Goal: Task Accomplishment & Management: Manage account settings

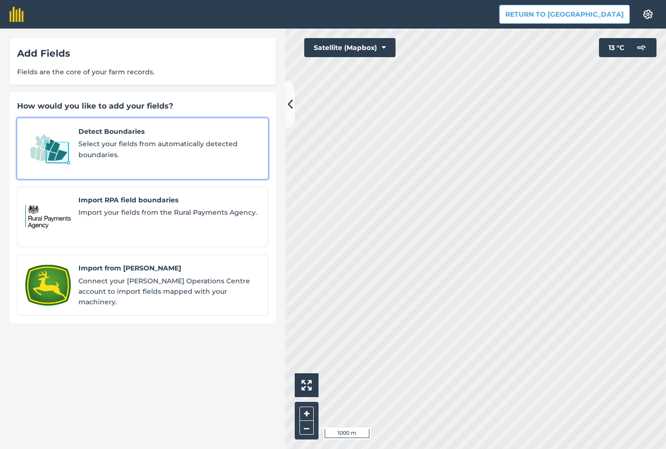
click at [132, 140] on span "Select your fields from automatically detected boundaries." at bounding box center [169, 148] width 182 height 21
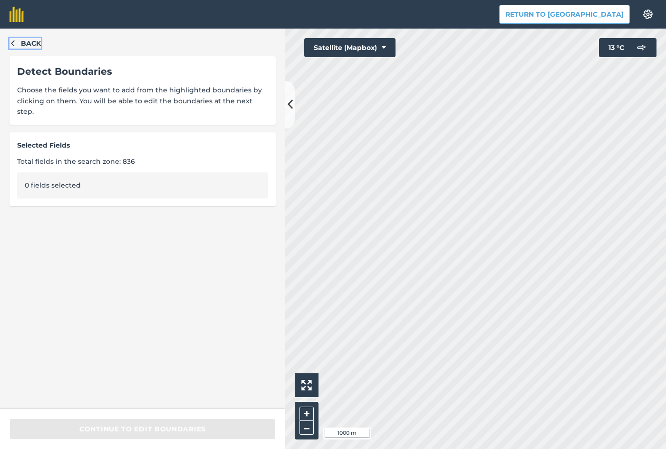
click at [17, 41] on button "Back" at bounding box center [25, 43] width 31 height 10
click at [12, 42] on icon "button" at bounding box center [13, 42] width 7 height 7
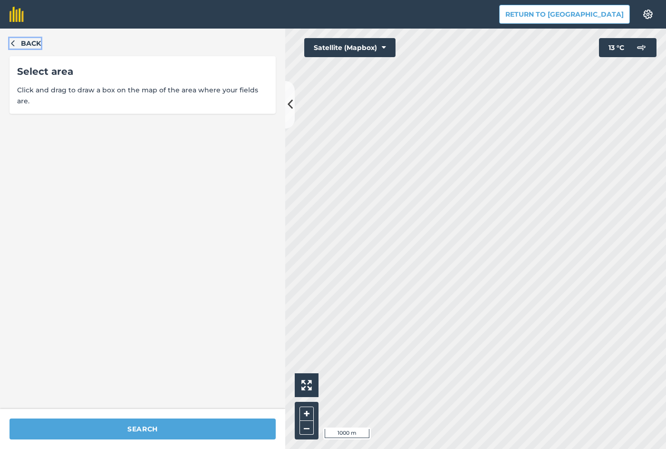
click at [12, 42] on icon "button" at bounding box center [13, 42] width 7 height 7
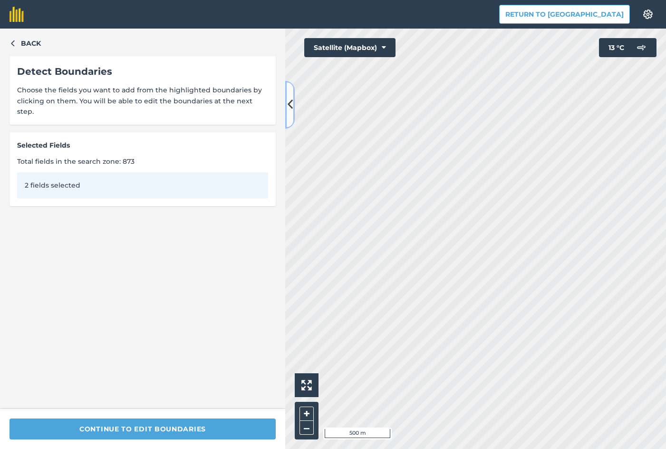
click at [289, 104] on icon at bounding box center [290, 104] width 5 height 17
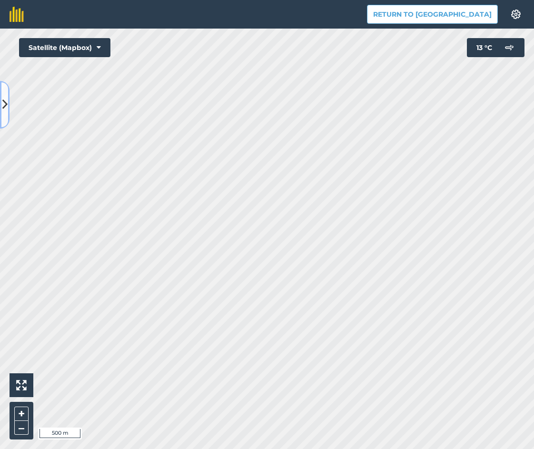
click at [8, 103] on button at bounding box center [5, 105] width 10 height 48
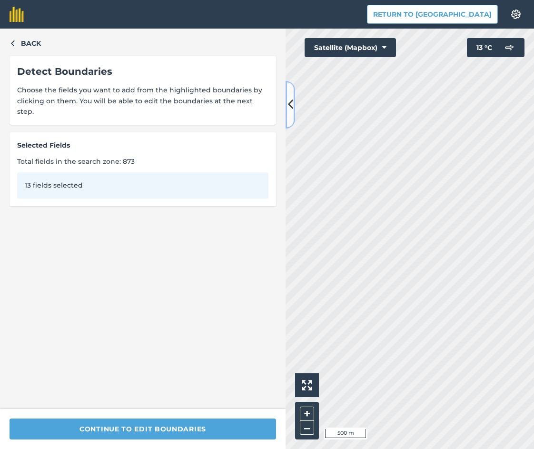
click at [290, 100] on icon at bounding box center [290, 104] width 5 height 17
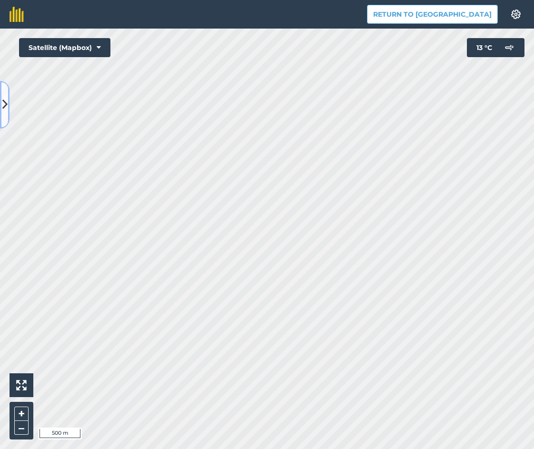
click at [4, 100] on icon at bounding box center [4, 104] width 5 height 17
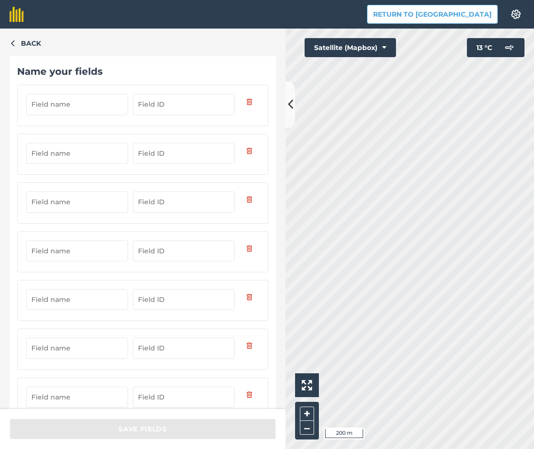
click at [70, 104] on input "text" at bounding box center [77, 104] width 102 height 21
click at [82, 151] on input "text" at bounding box center [77, 153] width 102 height 21
click at [91, 197] on input "text" at bounding box center [77, 201] width 102 height 21
click at [95, 249] on input "text" at bounding box center [77, 250] width 102 height 21
click at [95, 301] on input "text" at bounding box center [77, 299] width 102 height 21
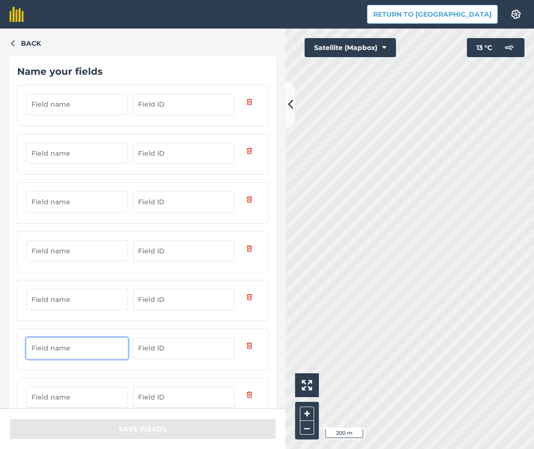
click at [103, 342] on input "text" at bounding box center [77, 347] width 102 height 21
click at [100, 389] on input "text" at bounding box center [77, 396] width 102 height 21
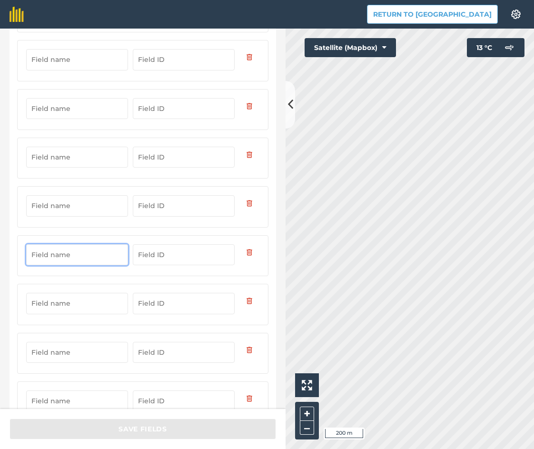
scroll to position [143, 0]
click at [75, 206] on input "text" at bounding box center [77, 205] width 102 height 21
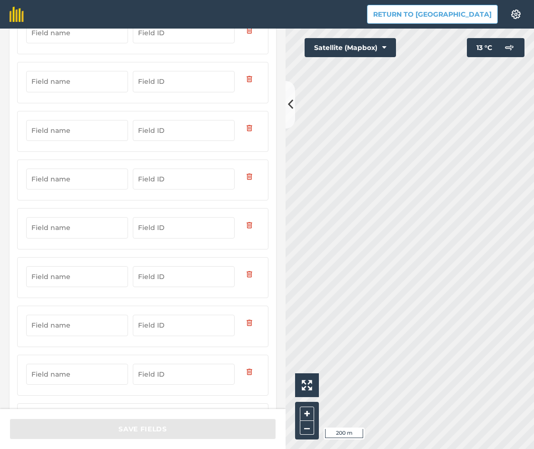
scroll to position [0, 0]
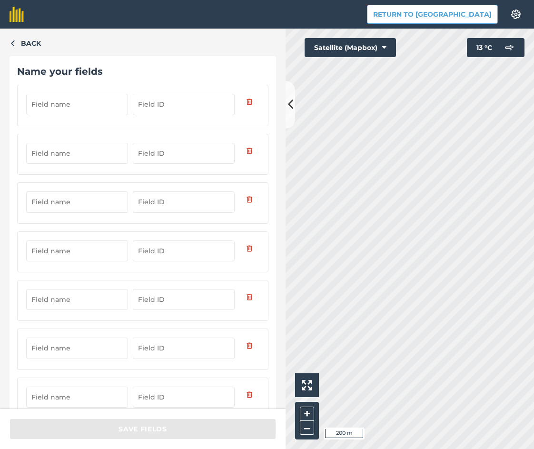
click at [67, 98] on input "text" at bounding box center [77, 104] width 102 height 21
click at [72, 147] on input "text" at bounding box center [77, 153] width 102 height 21
click at [78, 196] on input "text" at bounding box center [77, 201] width 102 height 21
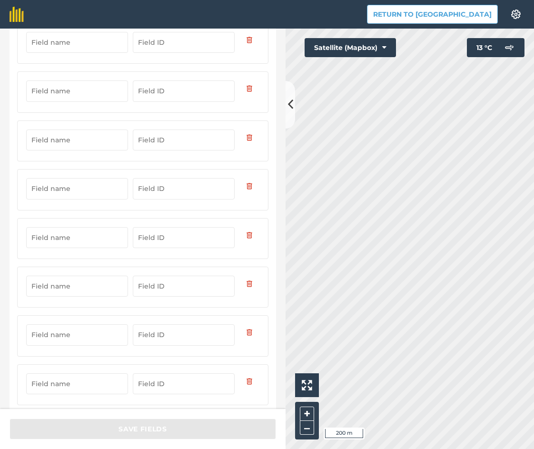
scroll to position [660, 0]
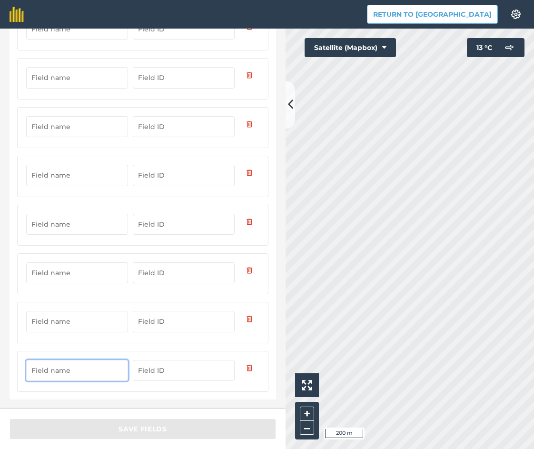
click at [70, 373] on input "text" at bounding box center [77, 370] width 102 height 21
click at [78, 323] on input "text" at bounding box center [77, 321] width 102 height 21
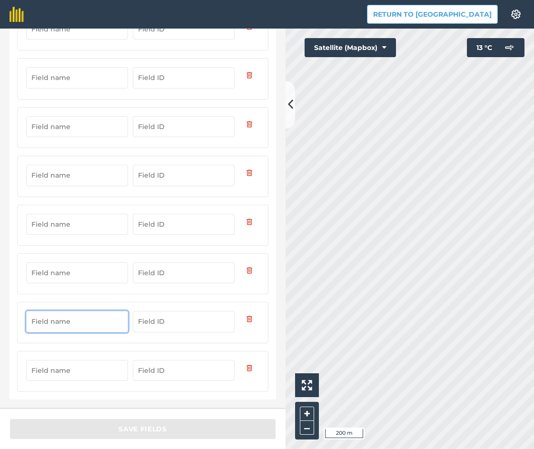
type input "ш"
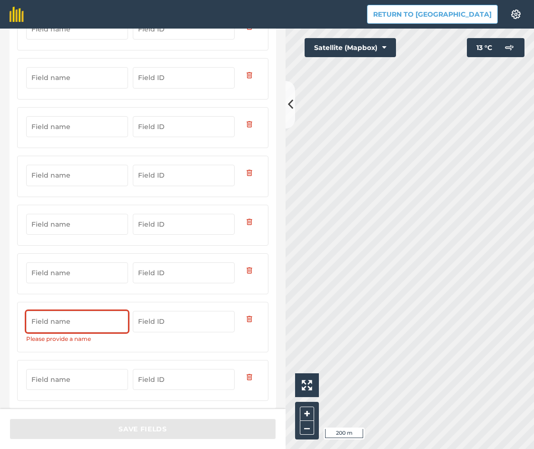
type input "ш"
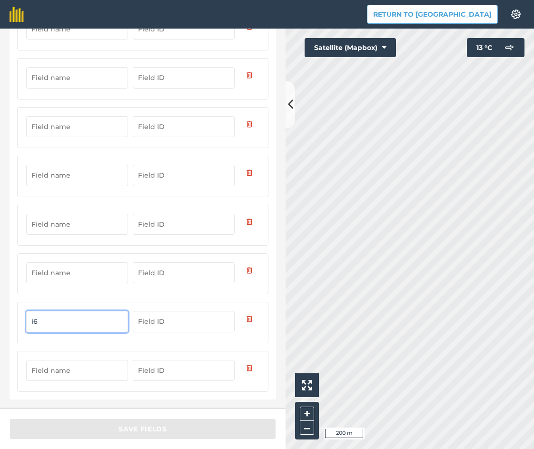
type input "i6"
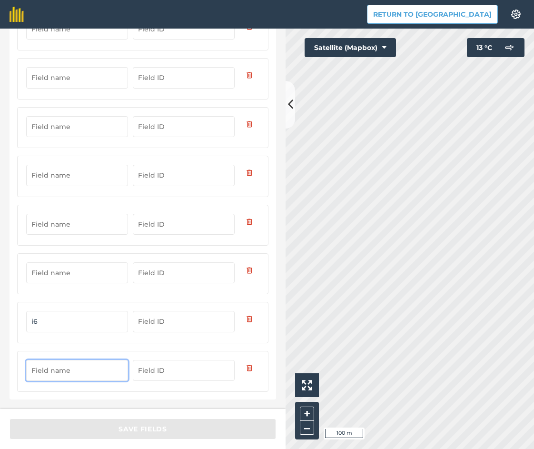
click at [78, 380] on input "text" at bounding box center [77, 370] width 102 height 21
click at [75, 277] on input "text" at bounding box center [77, 272] width 102 height 21
click at [64, 228] on input "text" at bounding box center [77, 224] width 102 height 21
click at [57, 185] on input "text" at bounding box center [77, 175] width 102 height 21
click at [56, 134] on input "text" at bounding box center [77, 126] width 102 height 21
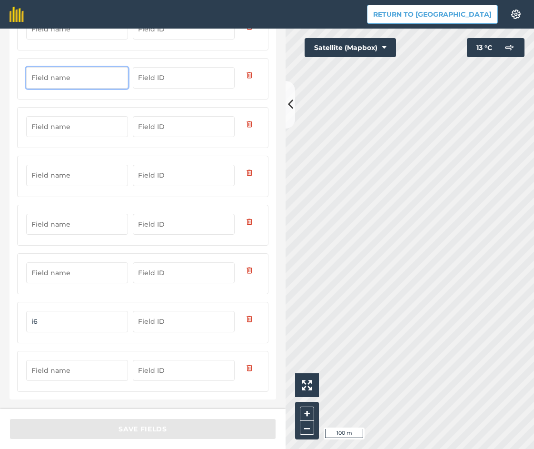
click at [58, 84] on input "text" at bounding box center [77, 77] width 102 height 21
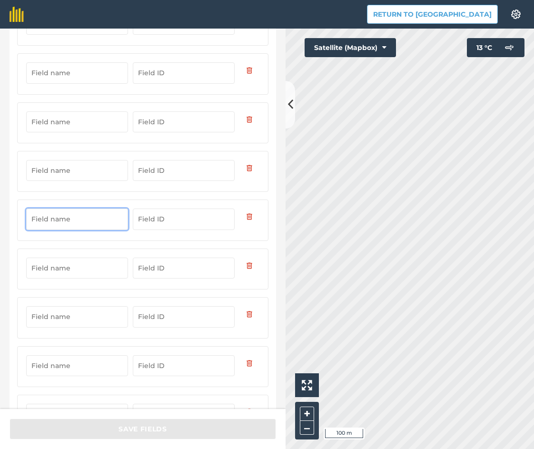
scroll to position [517, 0]
click at [76, 174] on input "text" at bounding box center [77, 171] width 102 height 21
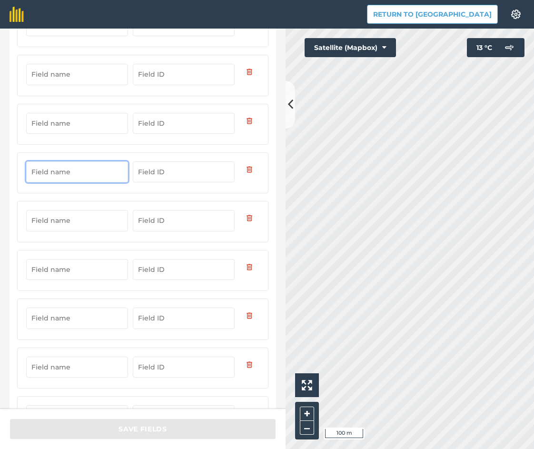
click at [67, 123] on input "text" at bounding box center [77, 123] width 102 height 21
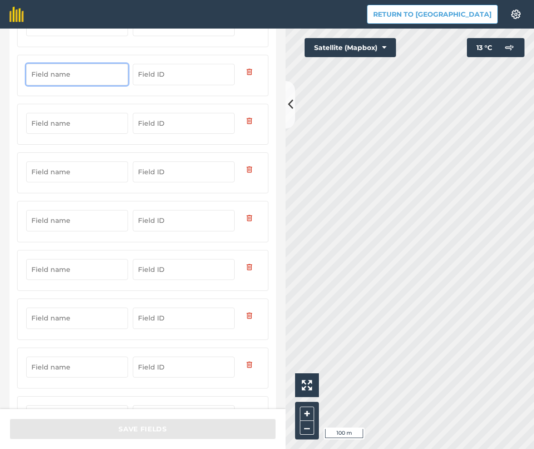
click at [56, 81] on input "text" at bounding box center [77, 74] width 102 height 21
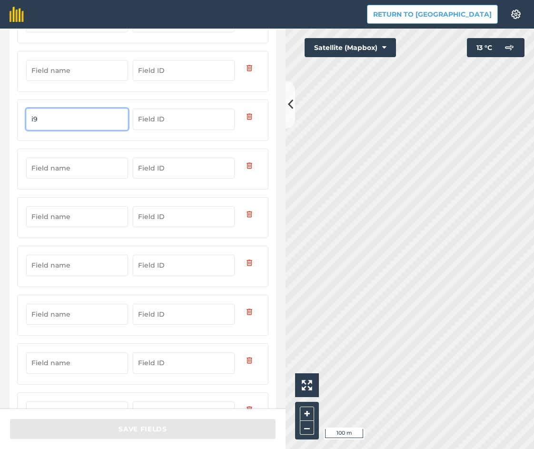
scroll to position [470, 0]
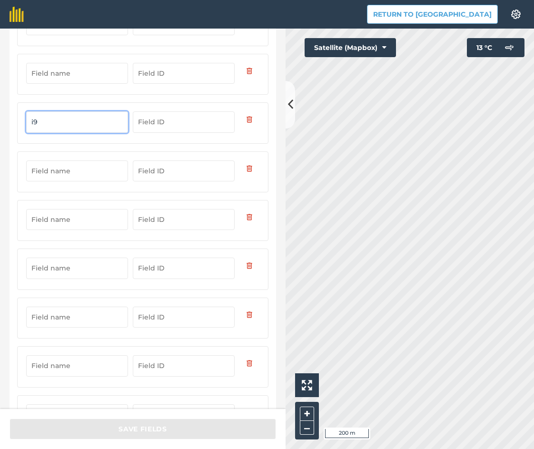
type input "i9"
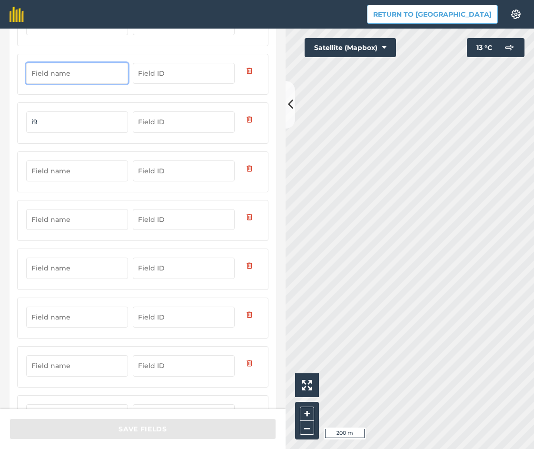
click at [60, 74] on input "text" at bounding box center [77, 73] width 102 height 21
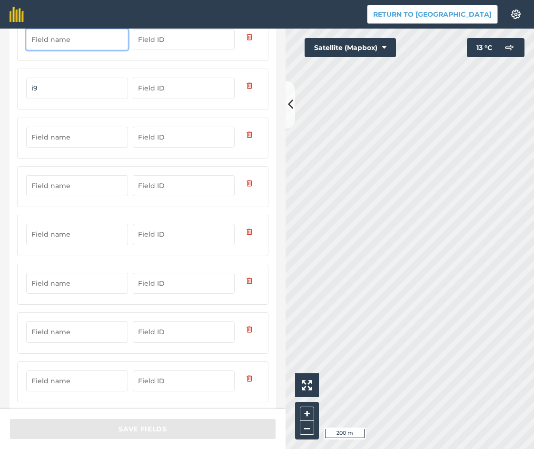
scroll to position [660, 0]
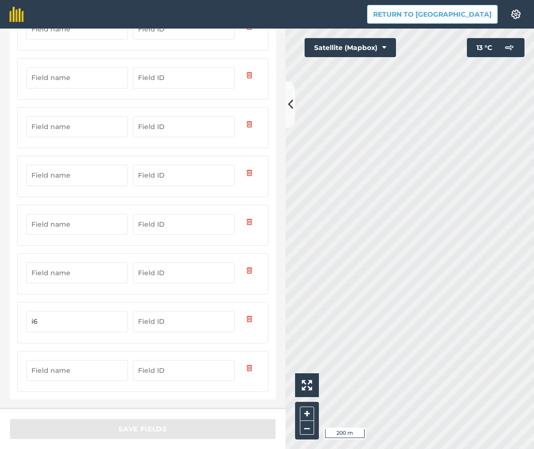
click at [72, 372] on input "text" at bounding box center [77, 370] width 102 height 21
click at [60, 272] on input "text" at bounding box center [77, 272] width 102 height 21
click at [68, 224] on input "text" at bounding box center [77, 224] width 102 height 21
click at [63, 183] on input "text" at bounding box center [77, 175] width 102 height 21
click at [56, 127] on input "text" at bounding box center [77, 126] width 102 height 21
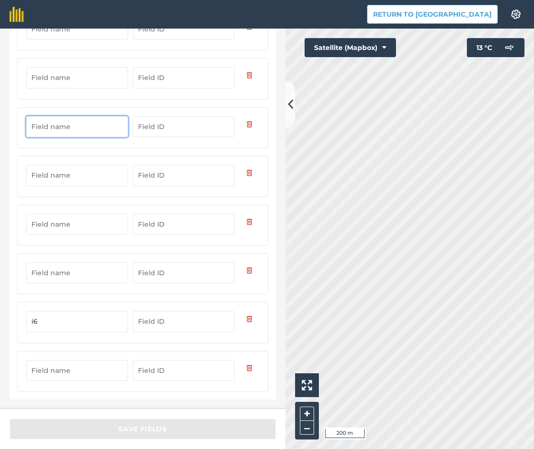
click at [56, 86] on input "text" at bounding box center [77, 77] width 102 height 21
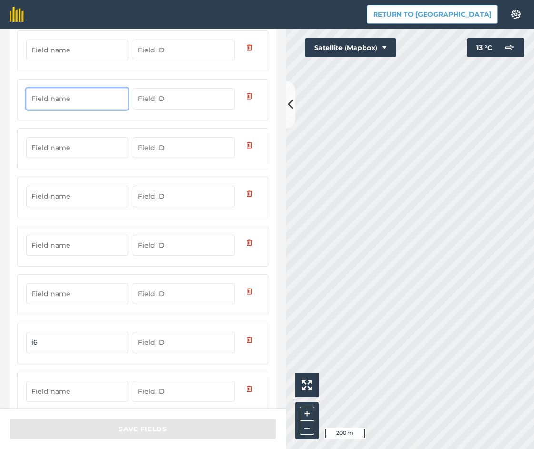
scroll to position [565, 0]
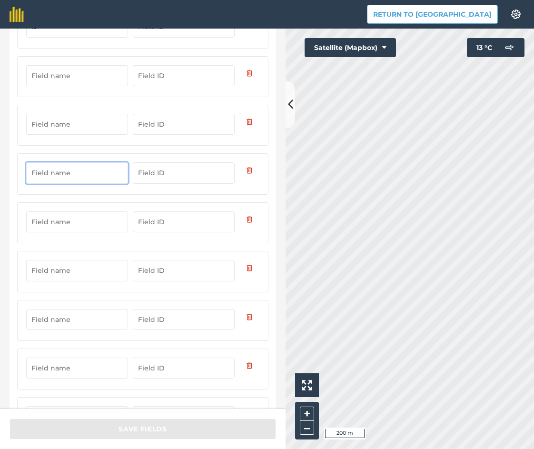
click at [59, 118] on input "text" at bounding box center [77, 124] width 102 height 21
click at [75, 77] on input "text" at bounding box center [77, 75] width 102 height 21
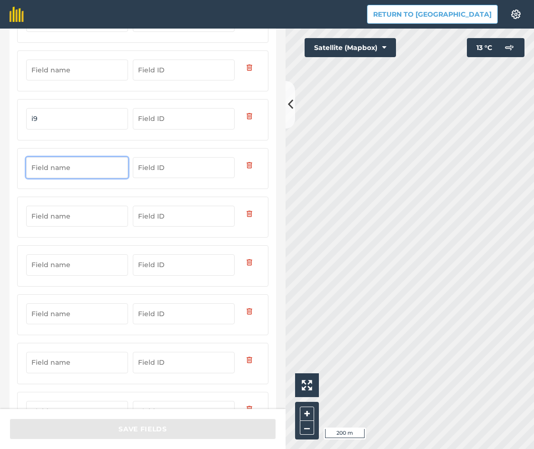
scroll to position [470, 0]
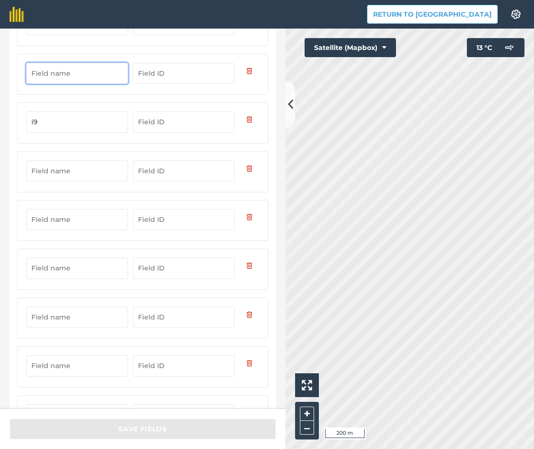
click at [58, 73] on input "text" at bounding box center [77, 73] width 102 height 21
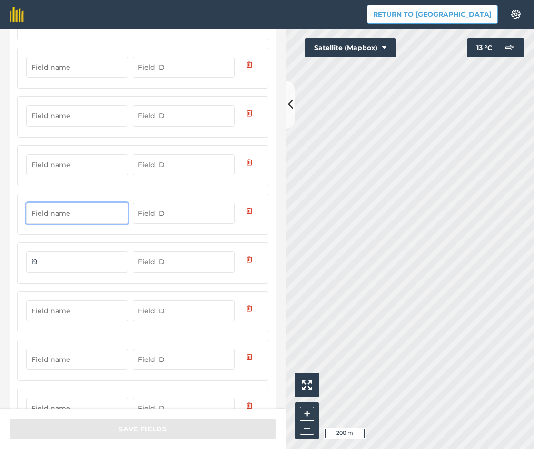
scroll to position [327, 0]
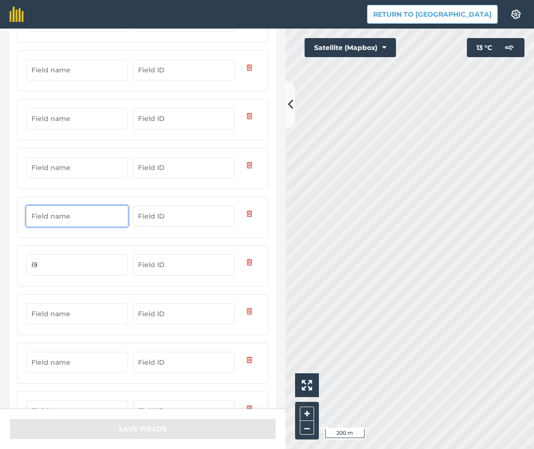
click at [71, 164] on input "text" at bounding box center [77, 167] width 102 height 21
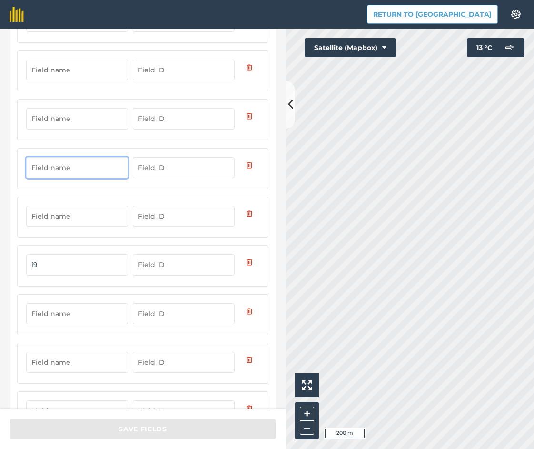
click at [65, 108] on input "text" at bounding box center [77, 118] width 102 height 21
click at [68, 123] on input "text" at bounding box center [77, 118] width 102 height 21
click at [58, 75] on input "text" at bounding box center [77, 69] width 102 height 21
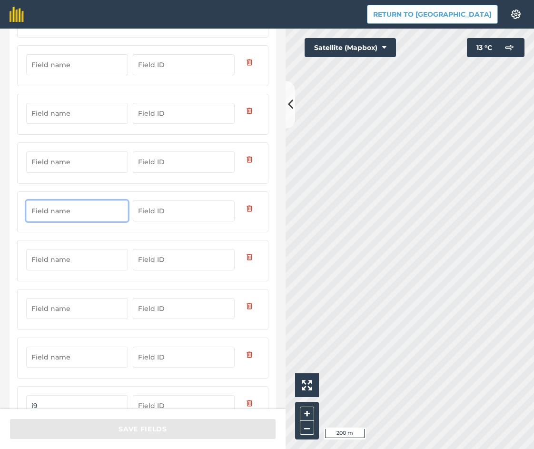
scroll to position [184, 0]
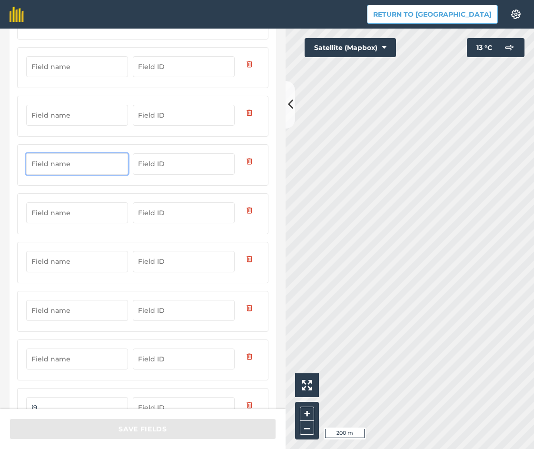
click at [75, 166] on input "text" at bounding box center [77, 163] width 102 height 21
type input "i8"
click at [7, 186] on div "Back Name your fields i8 i9 i6" at bounding box center [142, 219] width 285 height 380
click at [71, 113] on input "text" at bounding box center [77, 115] width 102 height 21
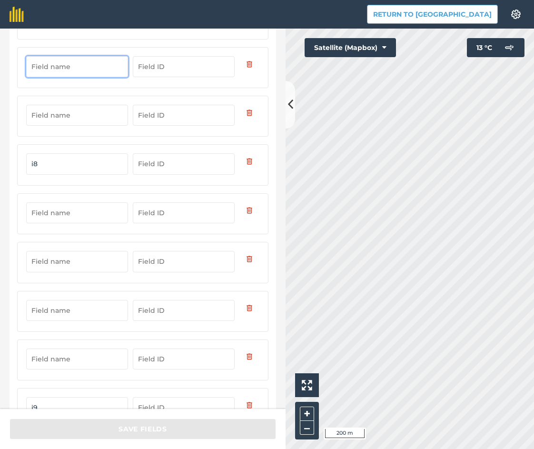
click at [60, 71] on input "text" at bounding box center [77, 66] width 102 height 21
click at [290, 116] on button at bounding box center [290, 105] width 10 height 48
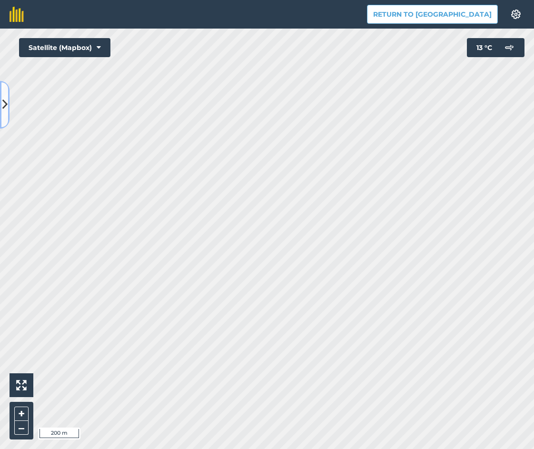
click at [7, 101] on icon at bounding box center [4, 104] width 5 height 17
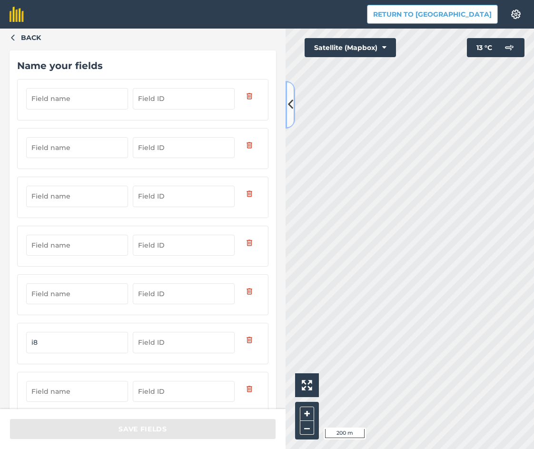
scroll to position [0, 0]
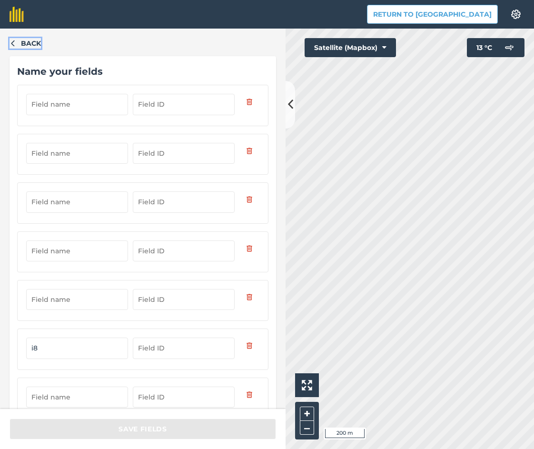
click at [10, 43] on icon "button" at bounding box center [13, 42] width 7 height 7
drag, startPoint x: 87, startPoint y: 106, endPoint x: 7, endPoint y: 104, distance: 79.5
click at [7, 104] on div "Back Name your fields Dikanka" at bounding box center [142, 219] width 285 height 380
type input "Dikanka"
click at [50, 147] on input "text" at bounding box center [77, 153] width 102 height 21
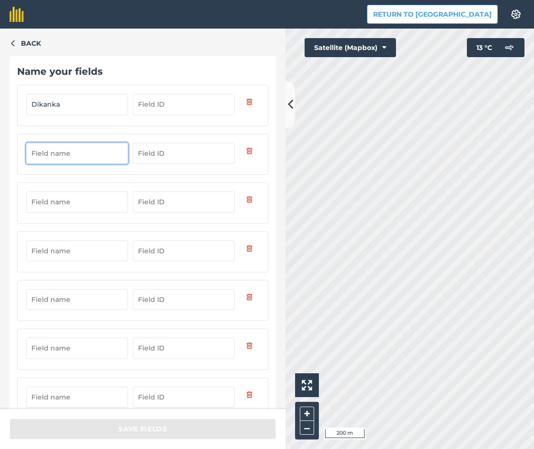
paste input "Dikanka"
type input "Dikanka 2"
click at [74, 194] on input "text" at bounding box center [77, 201] width 102 height 21
paste input "Dikanka"
type input "Dikanka 3"
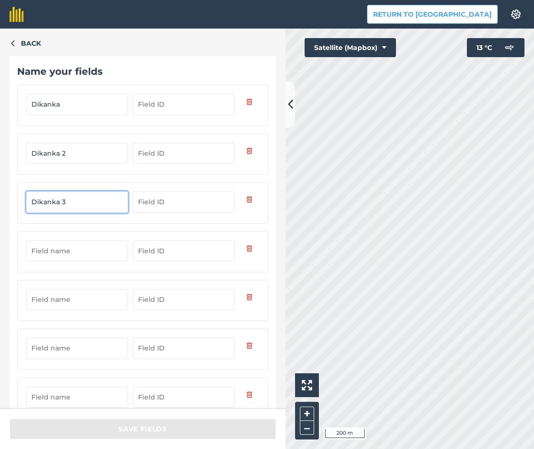
click at [72, 248] on input "text" at bounding box center [77, 250] width 102 height 21
paste input "Dikanka"
type input "Dikanka 4"
click at [67, 298] on input "text" at bounding box center [77, 299] width 102 height 21
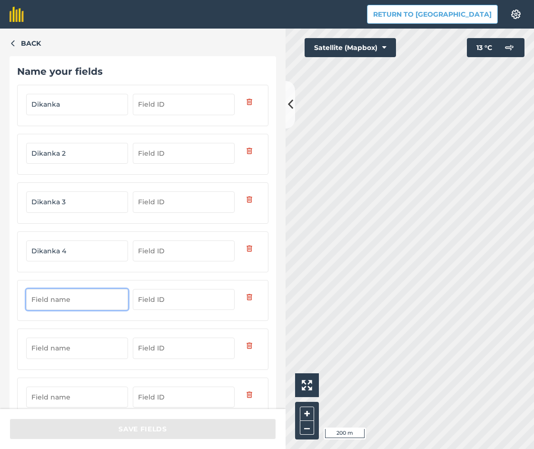
paste input "Dikanka"
type input "Dikanka 5"
click at [50, 353] on input "text" at bounding box center [77, 347] width 102 height 21
paste input "Dikanka"
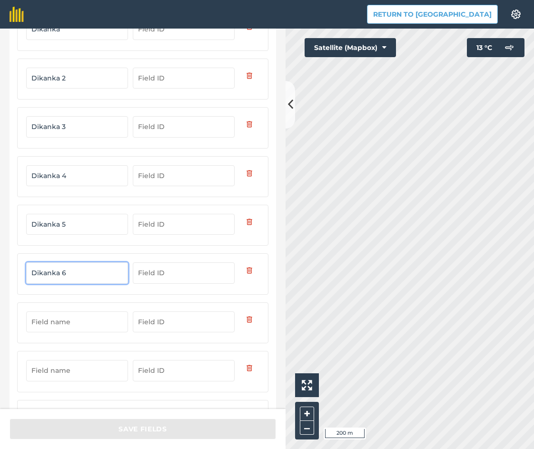
scroll to position [143, 0]
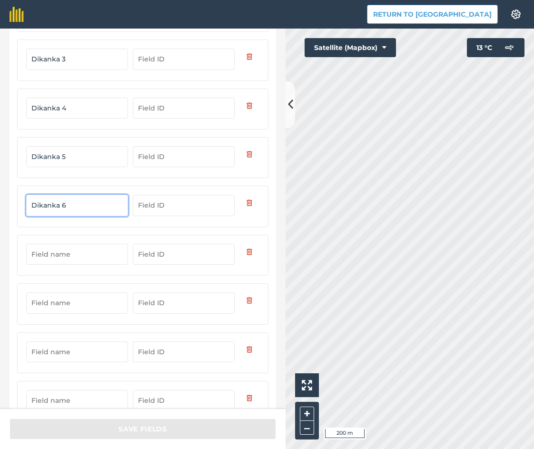
type input "Dikanka 6"
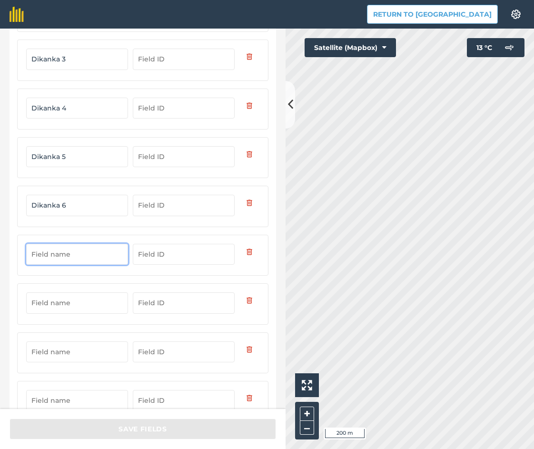
click at [67, 258] on input "text" at bounding box center [77, 254] width 102 height 21
paste input "Dikanka"
type input "Dikanka 7"
click at [98, 303] on input "text" at bounding box center [77, 302] width 102 height 21
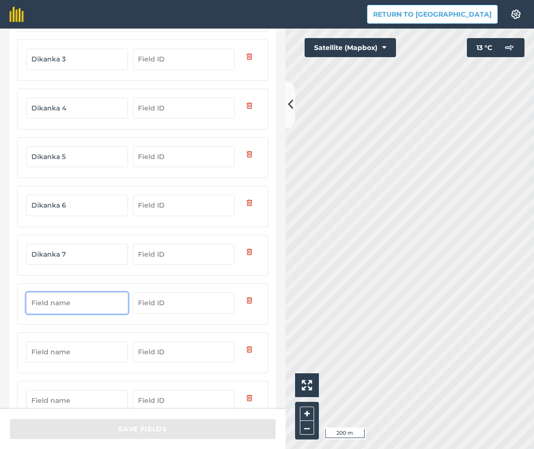
paste input "Dikanka"
type input "Dikanka 8"
click at [88, 349] on input "text" at bounding box center [77, 351] width 102 height 21
paste input "Dikanka"
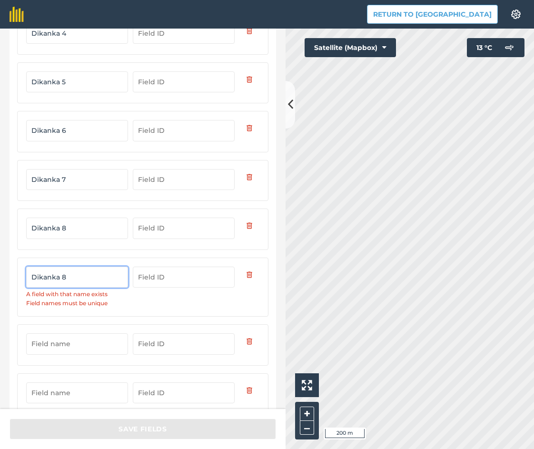
scroll to position [238, 0]
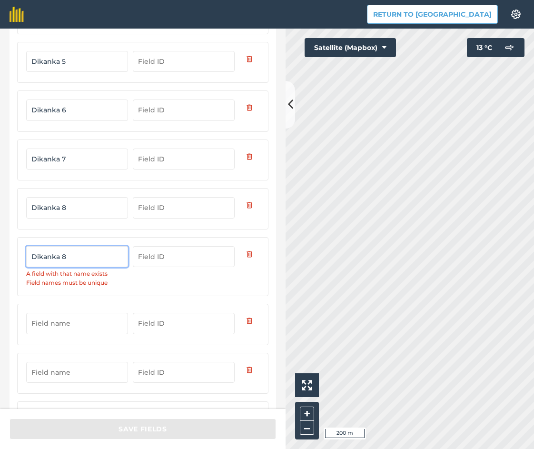
type input "Dikanka 8"
click at [76, 321] on input "text" at bounding box center [77, 323] width 102 height 21
paste input "Dikanka"
type input "Dikanka"
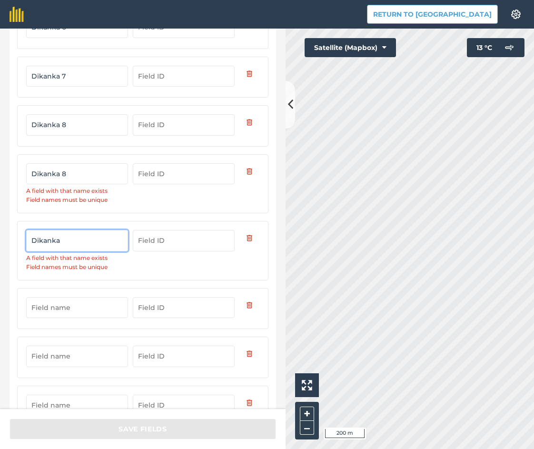
scroll to position [316, 0]
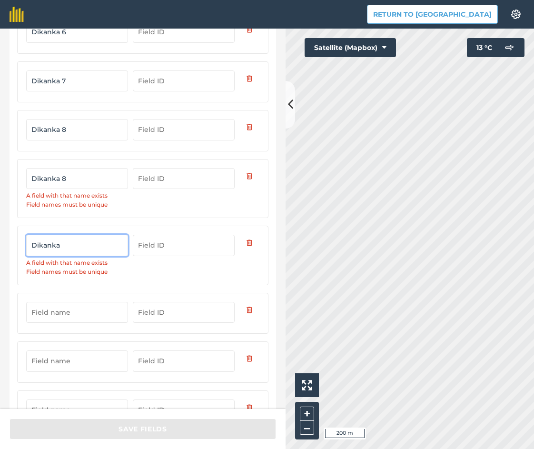
drag, startPoint x: 75, startPoint y: 248, endPoint x: -6, endPoint y: 245, distance: 80.9
click at [0, 245] on html "Return to Agreena Settings Map printing is not available on our free plan Pleas…" at bounding box center [267, 224] width 534 height 449
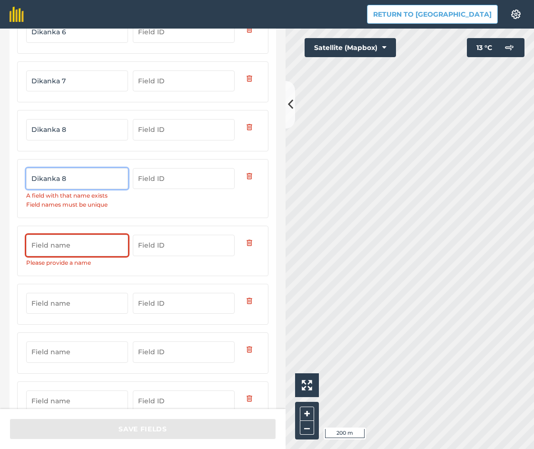
click at [81, 179] on input "Dikanka 8" at bounding box center [77, 178] width 102 height 21
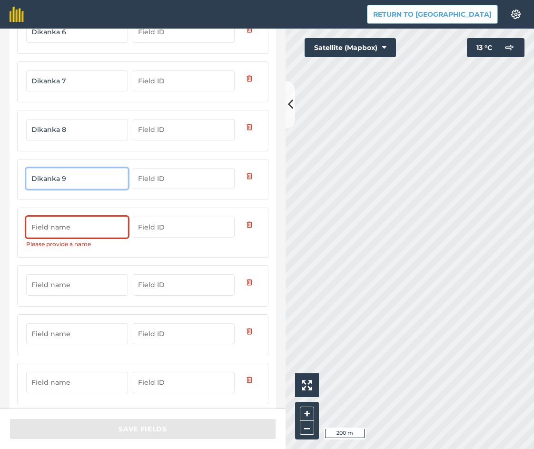
type input "Dikanka 9"
click at [77, 227] on input "text" at bounding box center [77, 226] width 102 height 21
paste input "Dikanka"
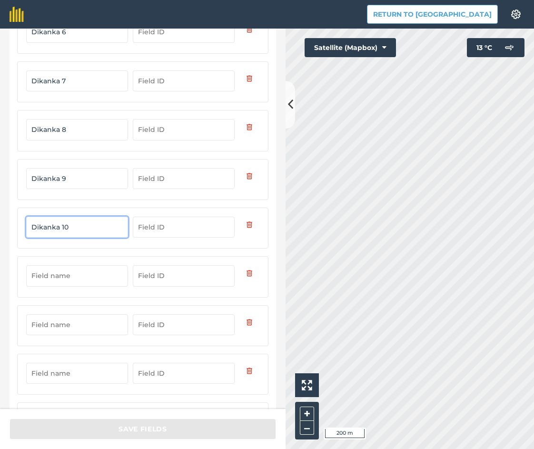
type input "Dikanka 10"
click at [74, 268] on input "text" at bounding box center [77, 275] width 102 height 21
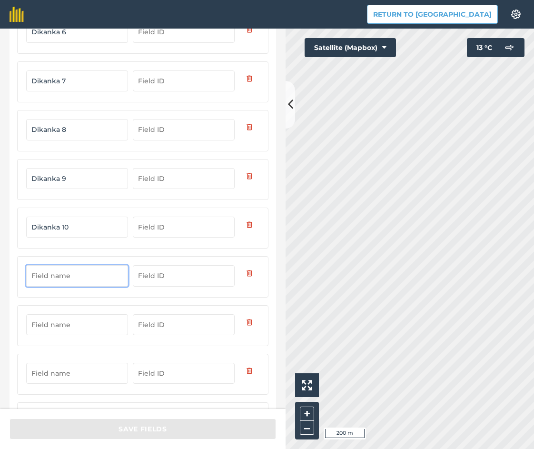
paste input "Dikanka"
type input "Dikanka 11"
click at [72, 340] on div at bounding box center [142, 325] width 251 height 41
click at [71, 323] on input "text" at bounding box center [77, 324] width 102 height 21
paste input "Dikanka"
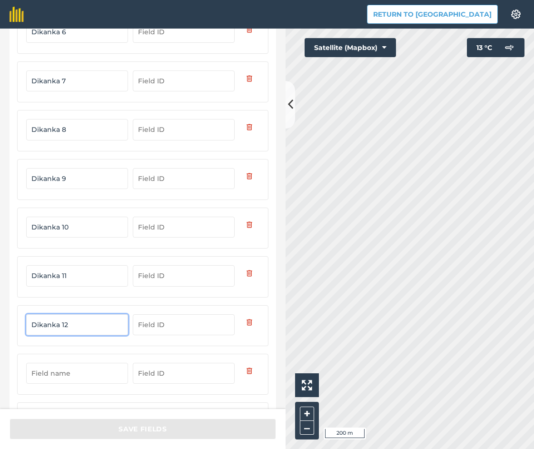
type input "Dikanka 12"
click at [75, 367] on input "text" at bounding box center [77, 372] width 102 height 21
paste input "Dikanka"
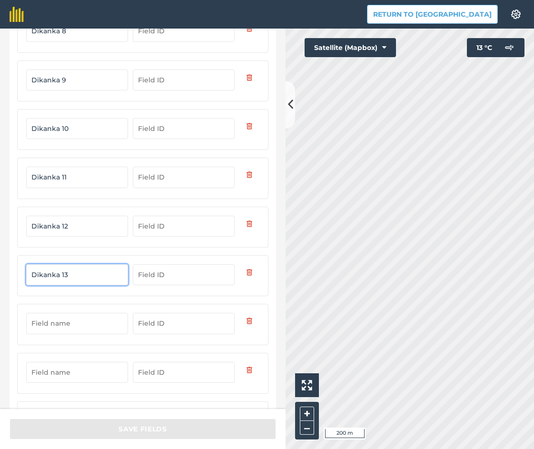
scroll to position [459, 0]
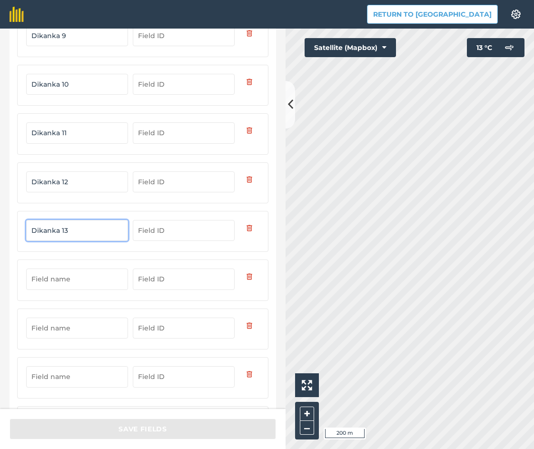
type input "Dikanka 13"
click at [79, 280] on input "text" at bounding box center [77, 278] width 102 height 21
paste input "Dikanka"
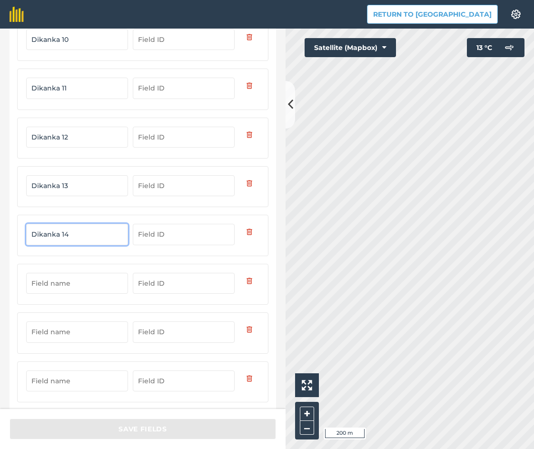
scroll to position [506, 0]
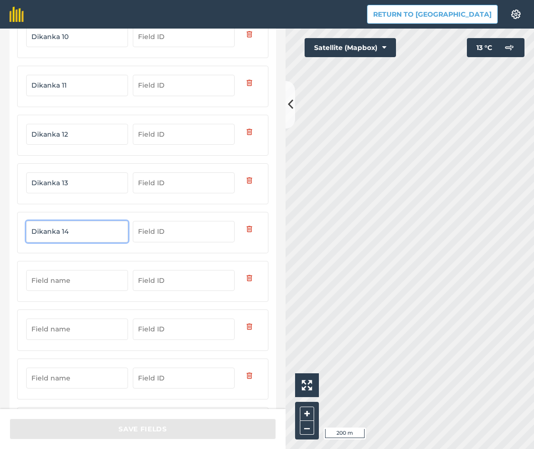
type input "Dikanka 14"
click at [77, 280] on input "text" at bounding box center [77, 280] width 102 height 21
paste input "Dikanka"
type input "Dikanka 15"
click at [80, 331] on input "text" at bounding box center [77, 328] width 102 height 21
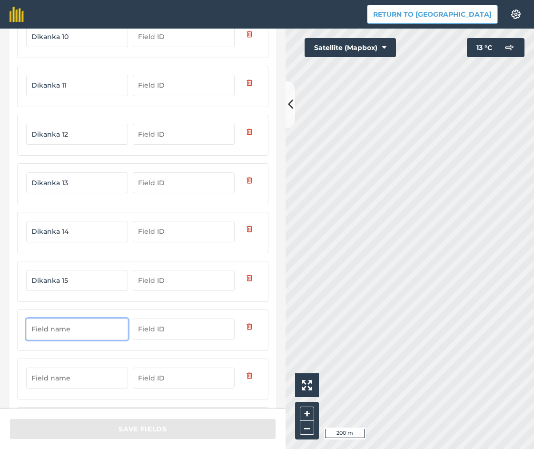
paste input "Dikanka"
type input "Dikanka 16"
click at [74, 378] on input "text" at bounding box center [77, 377] width 102 height 21
paste input "Dikanka"
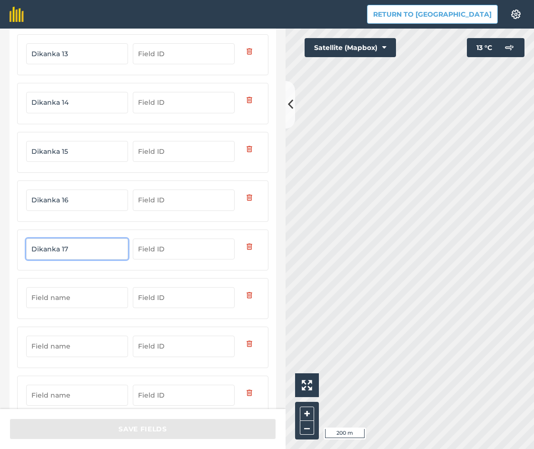
scroll to position [649, 0]
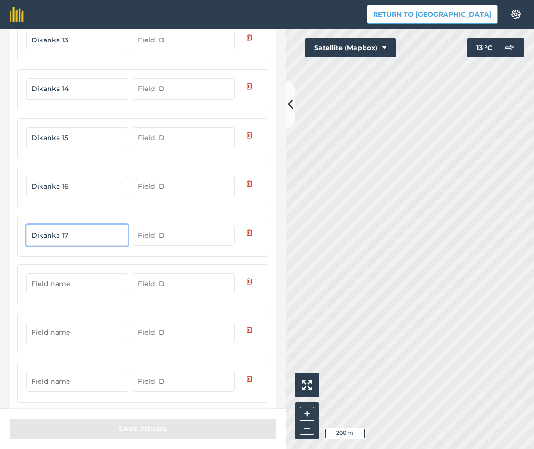
type input "Dikanka 17"
click at [77, 286] on input "text" at bounding box center [77, 283] width 102 height 21
paste input "Dikanka"
type input "Dikanka 18"
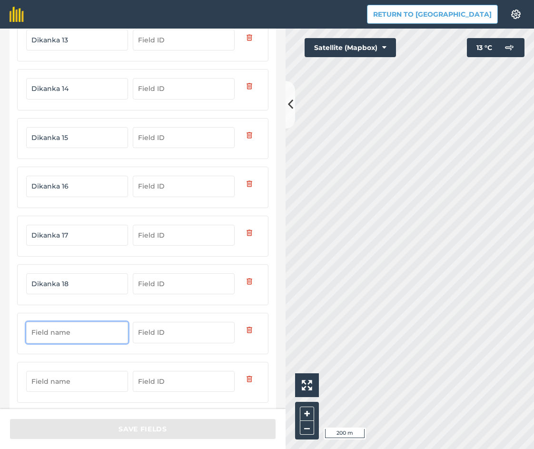
click at [75, 333] on input "text" at bounding box center [77, 332] width 102 height 21
paste input "Dikanka"
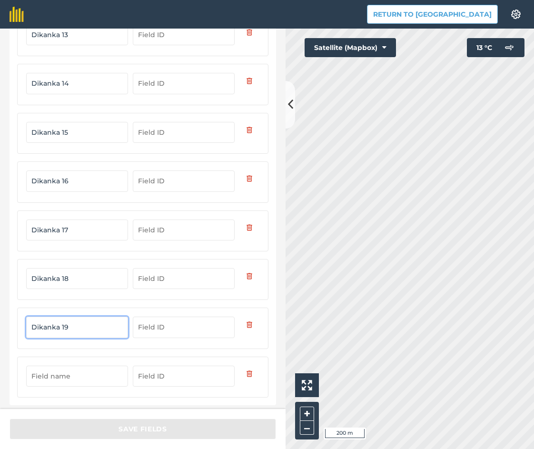
scroll to position [660, 0]
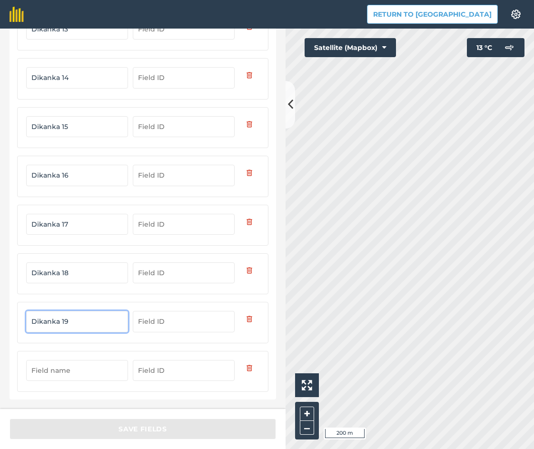
type input "Dikanka 19"
click at [71, 367] on input "text" at bounding box center [77, 370] width 102 height 21
paste input "Dikanka"
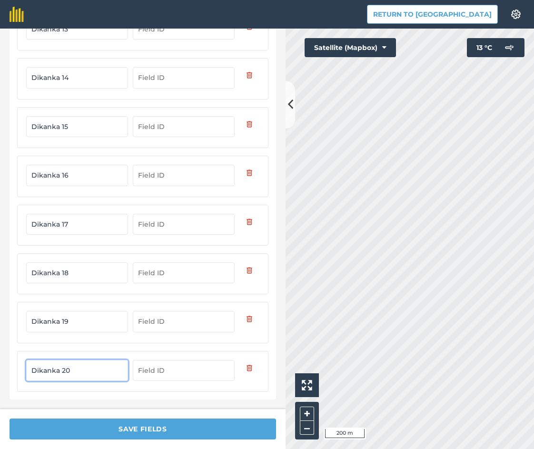
type input "Dikanka 20"
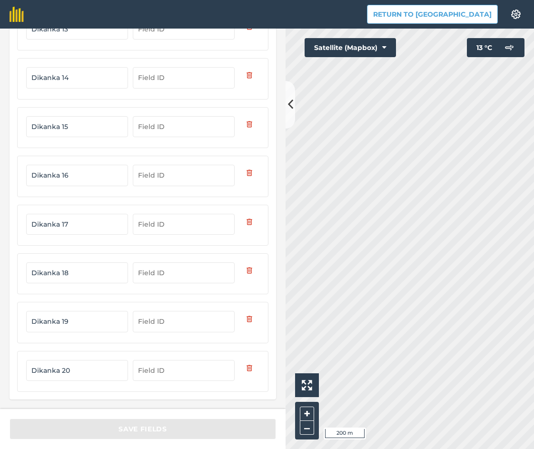
click at [276, 275] on div "Back Name your fields Dikanka Dikanka 2 Dikanka 3 Dikanka 4 Dikanka 5 Dikanka 6…" at bounding box center [267, 239] width 534 height 420
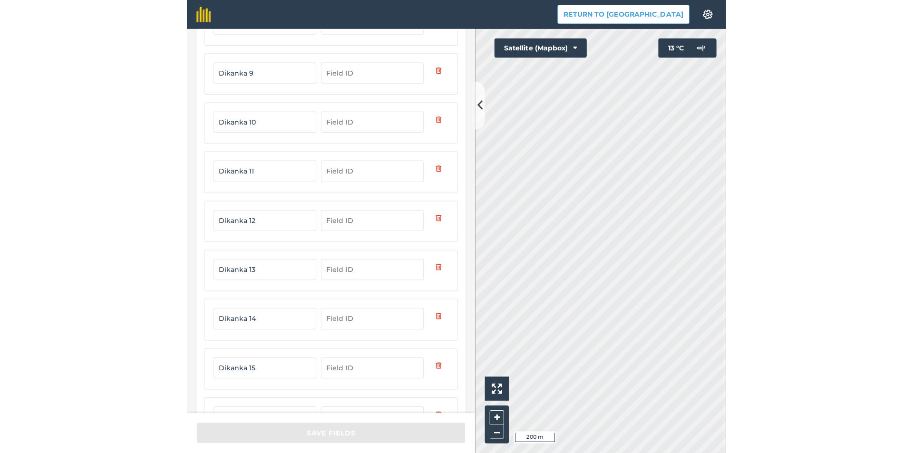
scroll to position [252, 0]
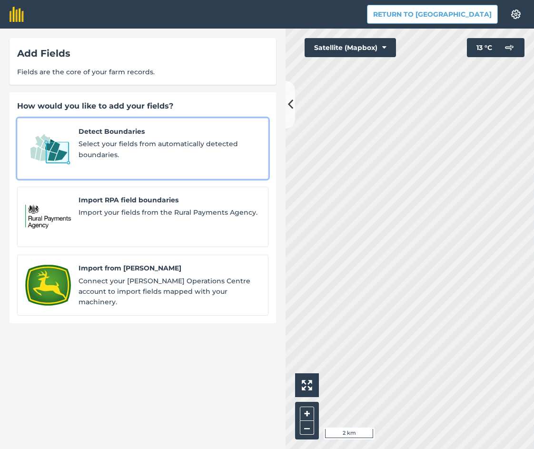
click at [83, 146] on span "Select your fields from automatically detected boundaries." at bounding box center [169, 148] width 182 height 21
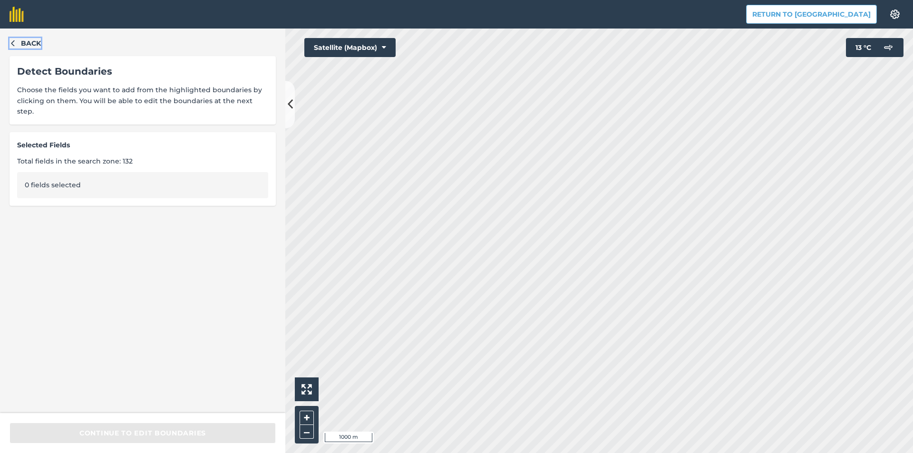
click at [10, 44] on icon "button" at bounding box center [13, 42] width 7 height 7
click at [17, 43] on button "Back" at bounding box center [25, 43] width 31 height 10
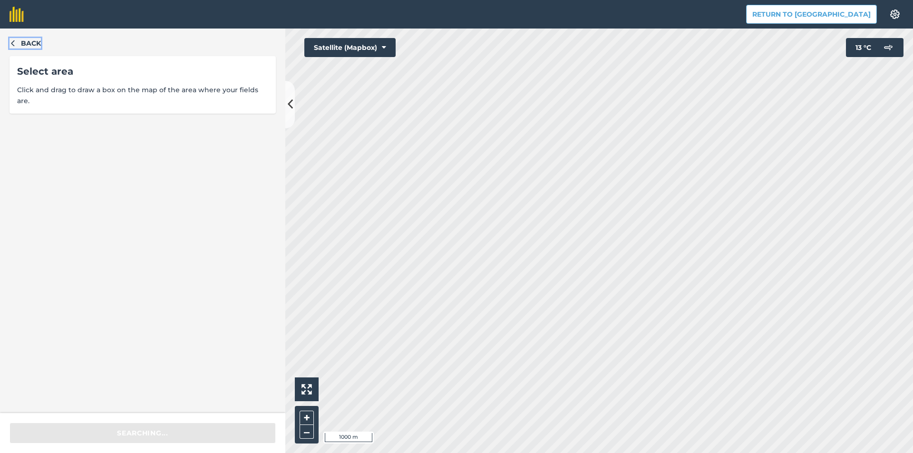
click at [10, 42] on icon "button" at bounding box center [13, 42] width 7 height 7
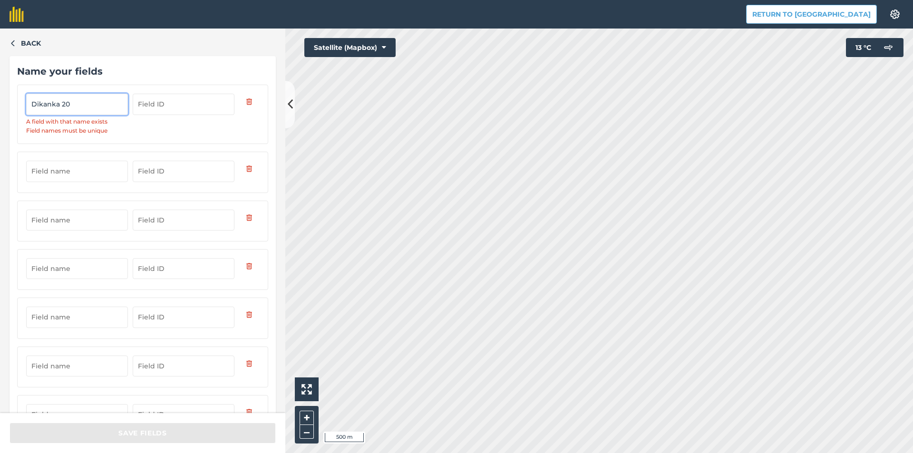
type input "Dikanka 20"
click at [64, 172] on input "text" at bounding box center [77, 171] width 102 height 21
paste input "Dikanka"
type input "Dikanka21"
click at [76, 216] on input "text" at bounding box center [77, 220] width 102 height 21
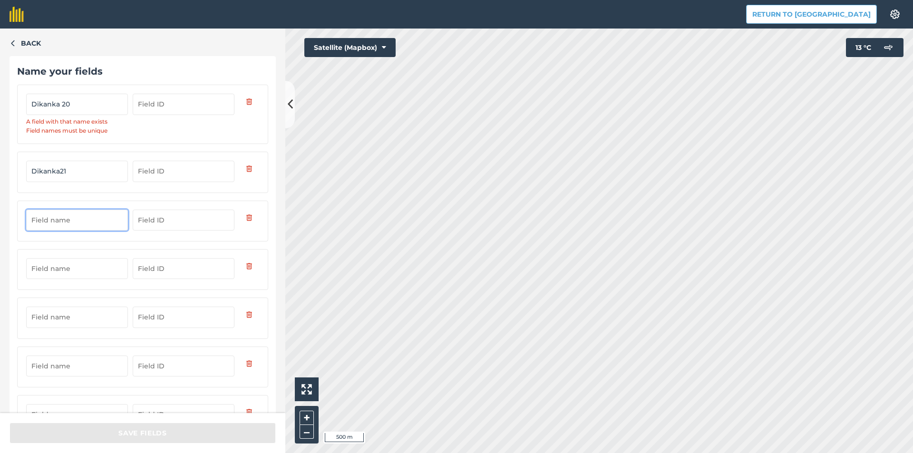
paste input "Dikanka"
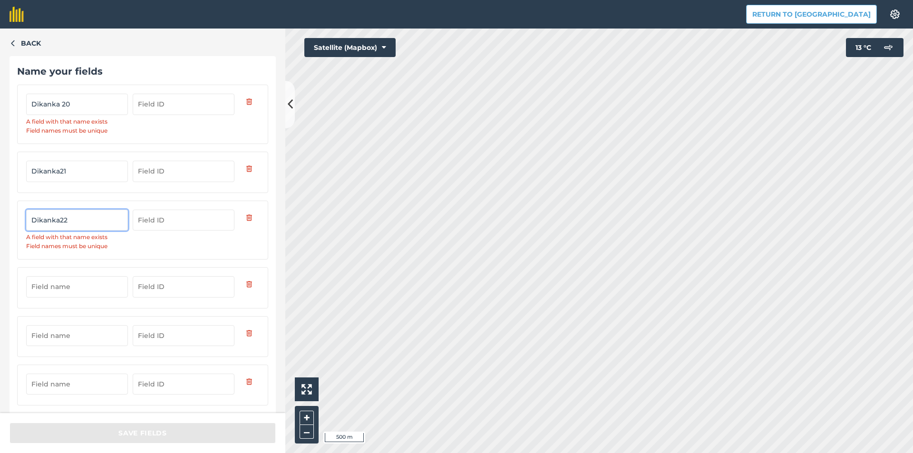
type input "Dikanka22"
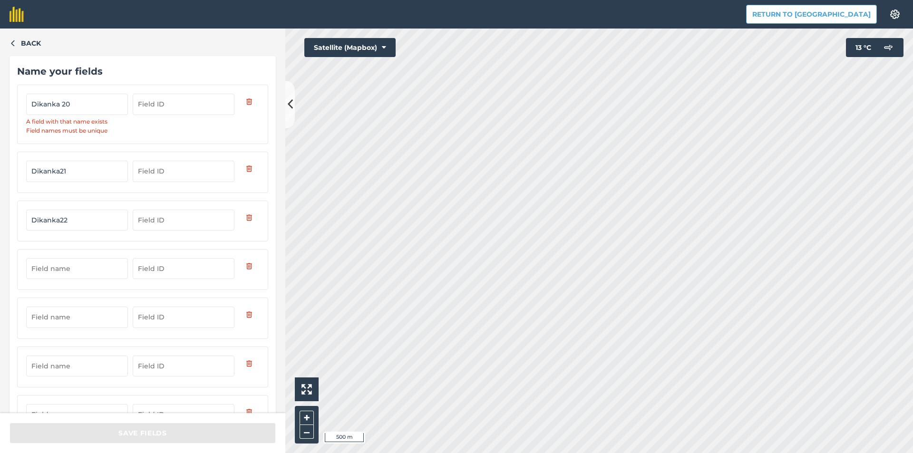
click at [73, 282] on div at bounding box center [142, 269] width 251 height 41
click at [68, 273] on input "text" at bounding box center [77, 268] width 102 height 21
paste input "Dikanka"
type input "Dikanka23"
click at [67, 313] on input "text" at bounding box center [77, 317] width 102 height 21
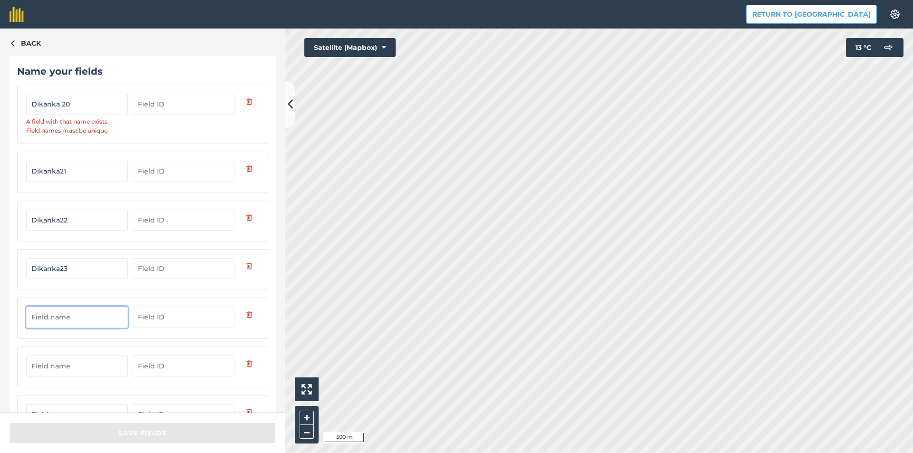
paste input "Dikanka"
type input "Dikanka24"
click at [69, 363] on input "text" at bounding box center [77, 366] width 102 height 21
paste input "Dikanka"
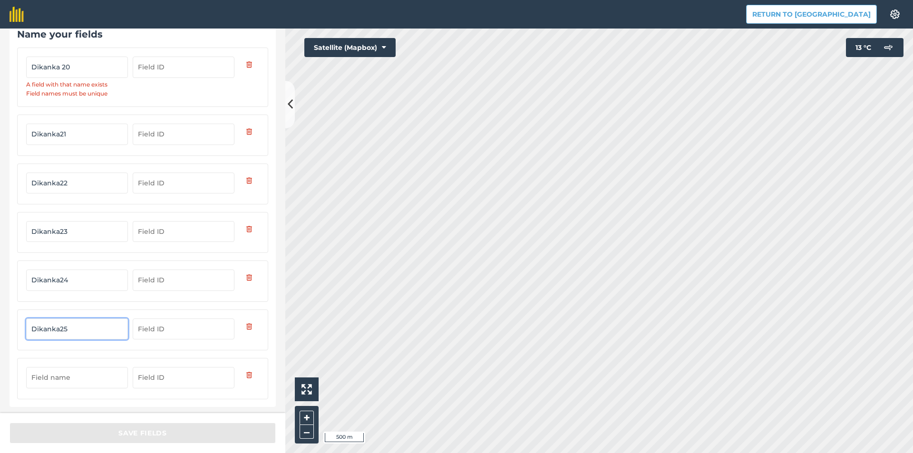
scroll to position [40, 0]
type input "Dikanka25"
click at [89, 381] on input "text" at bounding box center [77, 374] width 102 height 21
paste input "Dikanka"
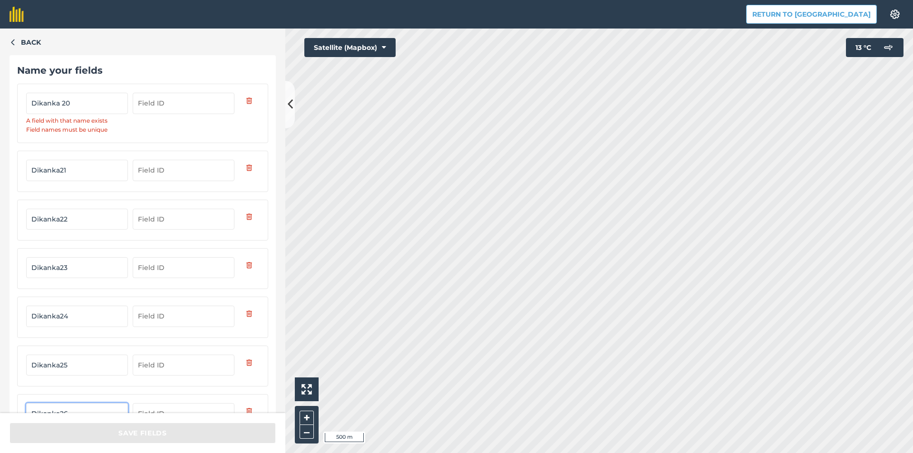
scroll to position [0, 0]
type input "Dikanka26"
click at [83, 107] on input "Dikanka 20" at bounding box center [77, 104] width 102 height 21
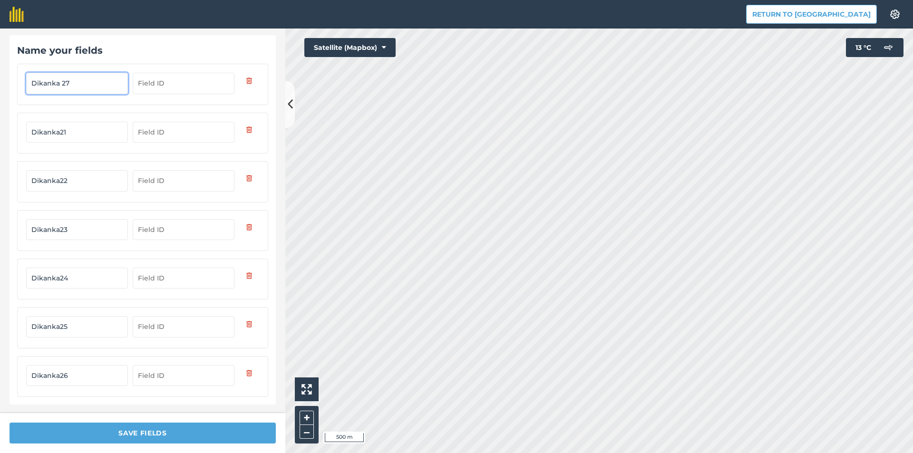
scroll to position [22, 0]
type input "Dikanka 27"
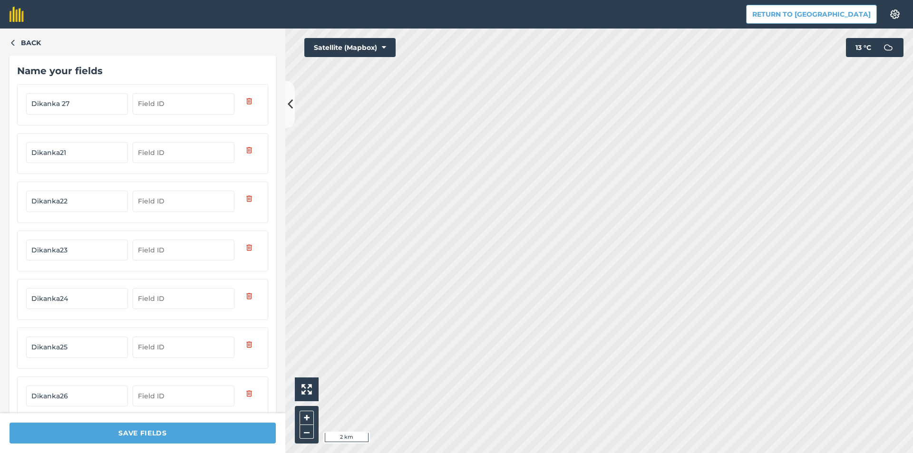
scroll to position [0, 0]
click at [13, 44] on icon "button" at bounding box center [13, 42] width 7 height 7
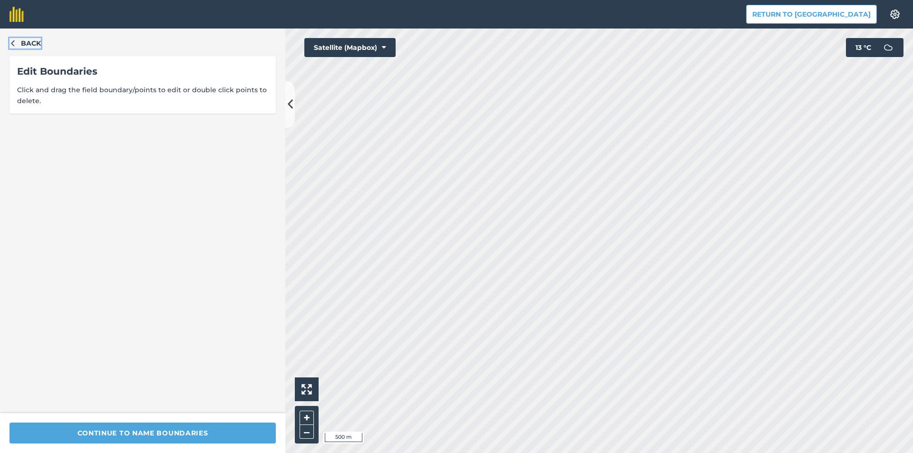
click at [11, 43] on icon "button" at bounding box center [12, 43] width 3 height 6
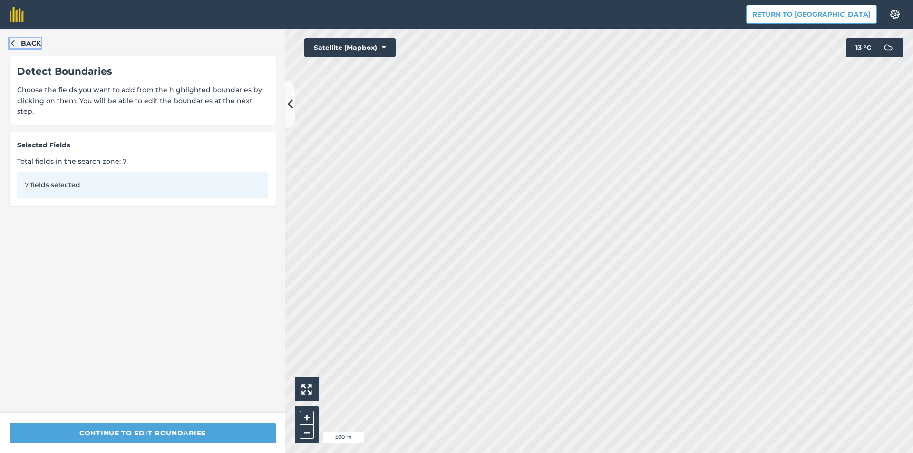
click at [11, 43] on icon "button" at bounding box center [13, 42] width 7 height 7
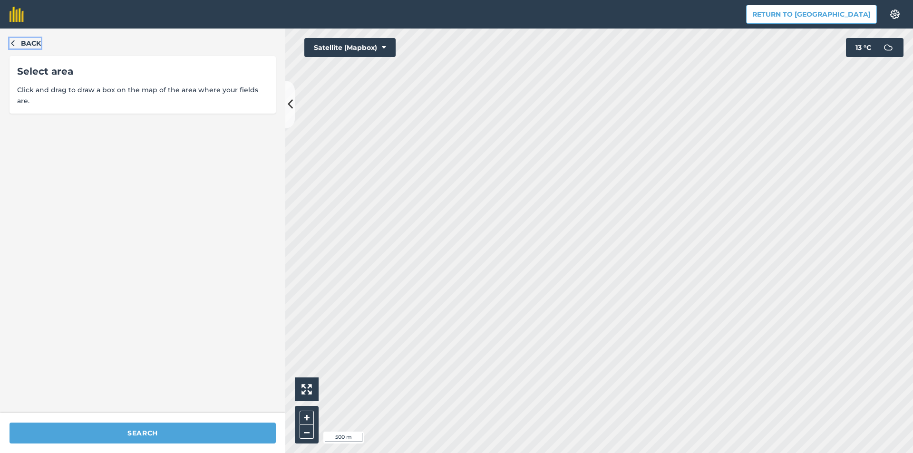
click at [11, 43] on icon "button" at bounding box center [13, 42] width 7 height 7
click at [12, 41] on icon "button" at bounding box center [13, 42] width 7 height 7
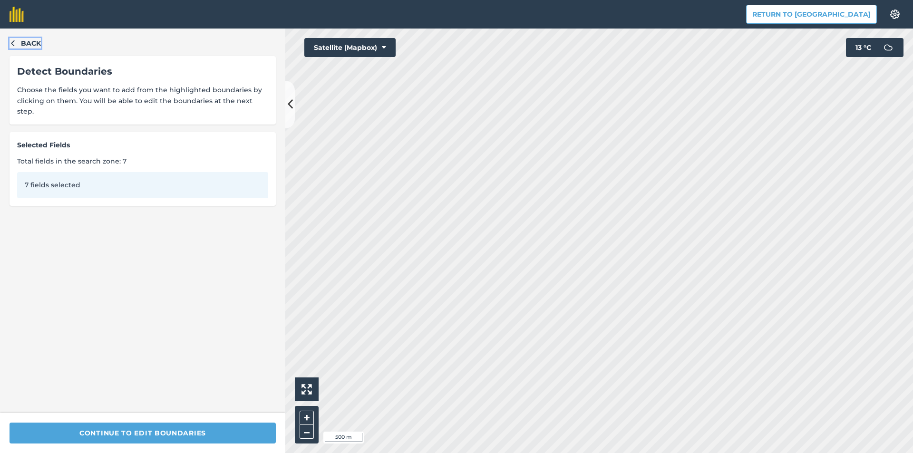
click at [12, 41] on icon "button" at bounding box center [13, 42] width 7 height 7
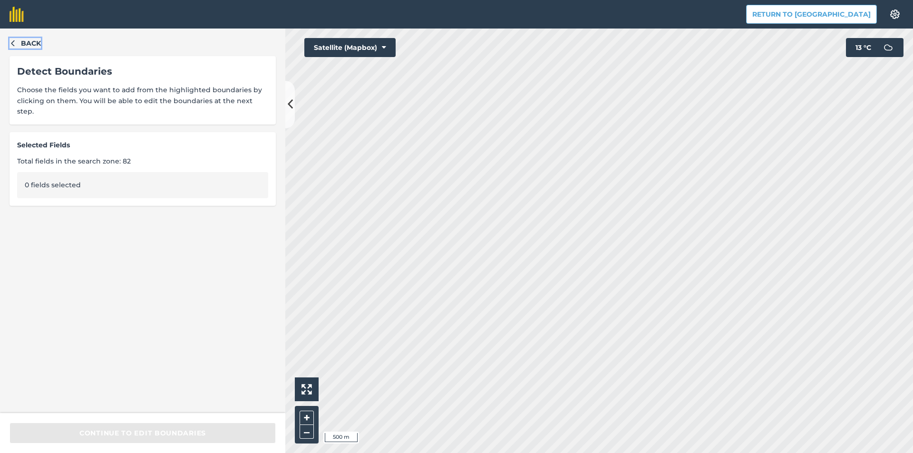
click at [15, 46] on icon "button" at bounding box center [13, 42] width 7 height 7
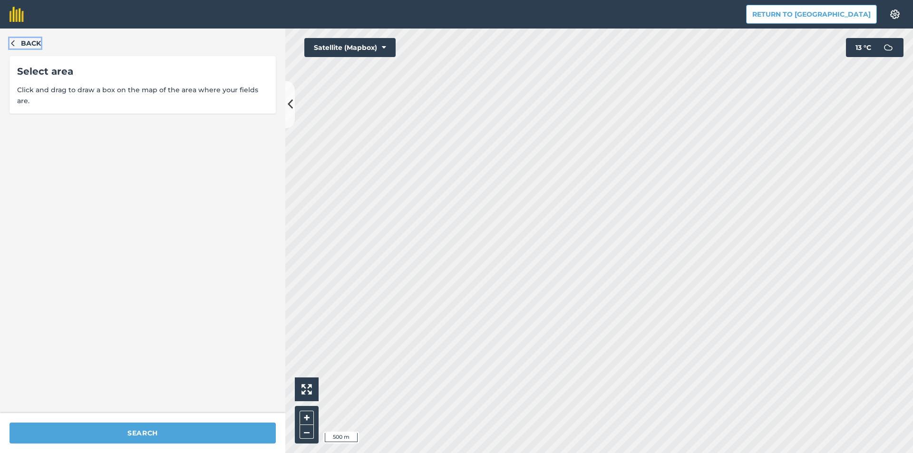
click at [15, 39] on icon "button" at bounding box center [13, 42] width 7 height 7
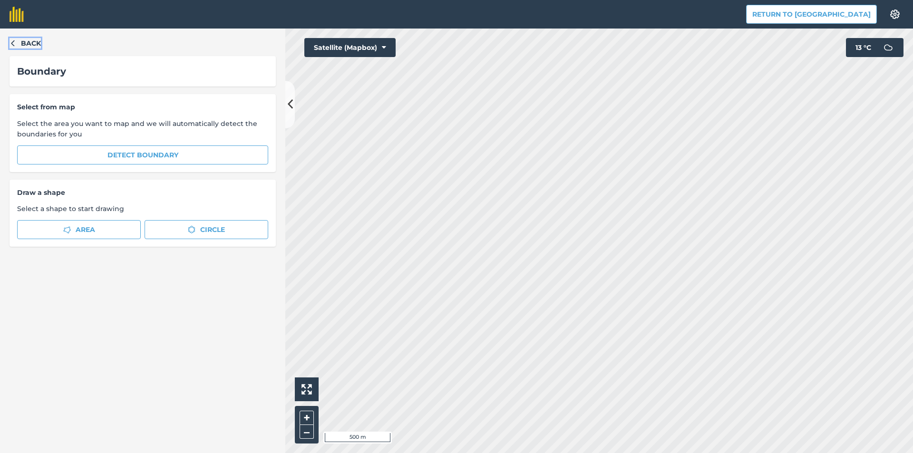
click at [13, 43] on icon "button" at bounding box center [13, 42] width 7 height 7
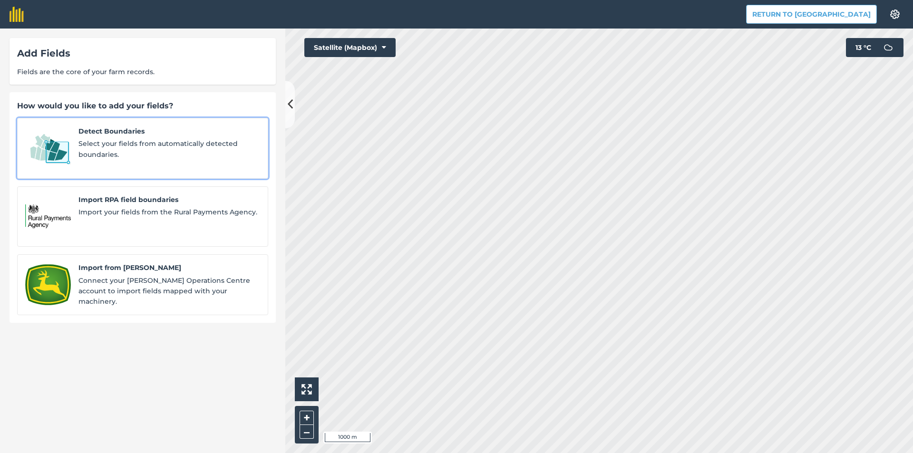
click at [145, 143] on span "Select your fields from automatically detected boundaries." at bounding box center [169, 148] width 182 height 21
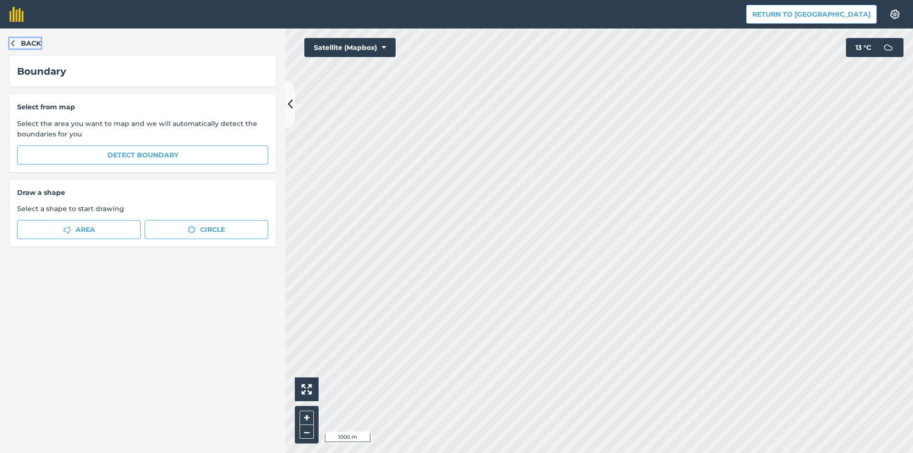
click at [17, 45] on button "Back" at bounding box center [25, 43] width 31 height 10
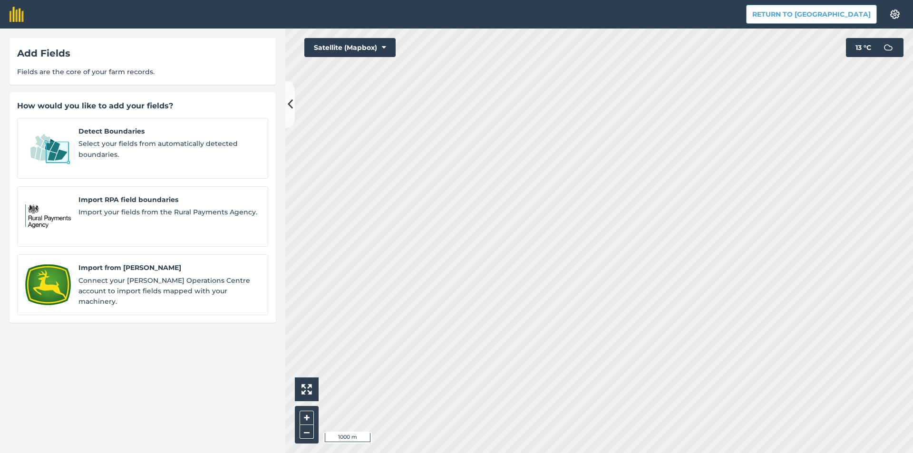
click at [118, 68] on span "Fields are the core of your farm records." at bounding box center [142, 72] width 251 height 10
click at [146, 142] on span "Select your fields from automatically detected boundaries." at bounding box center [169, 148] width 182 height 21
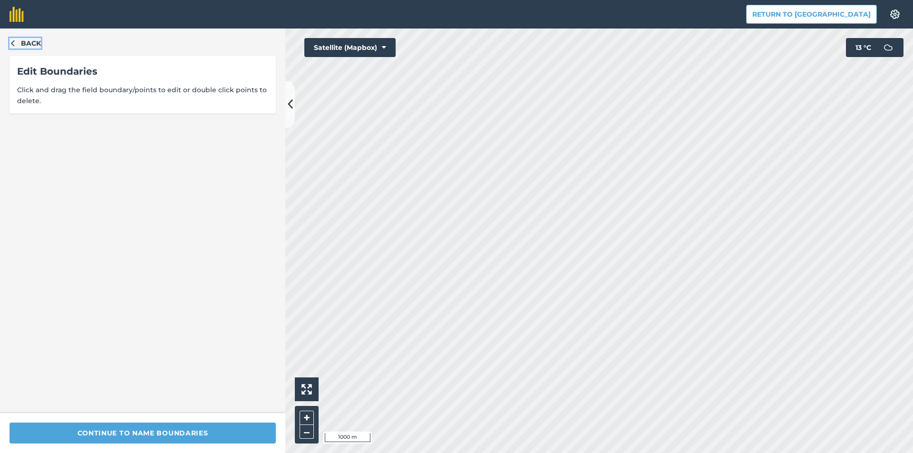
click at [10, 43] on icon "button" at bounding box center [13, 42] width 7 height 7
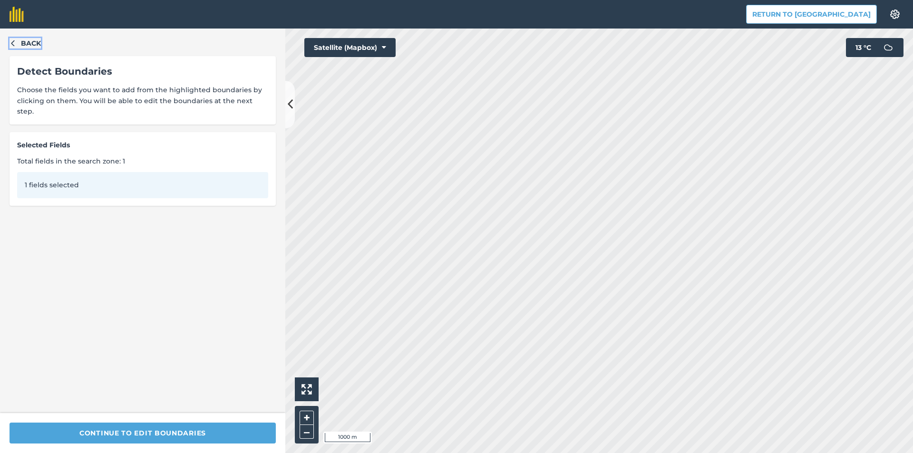
click at [10, 43] on icon "button" at bounding box center [13, 42] width 7 height 7
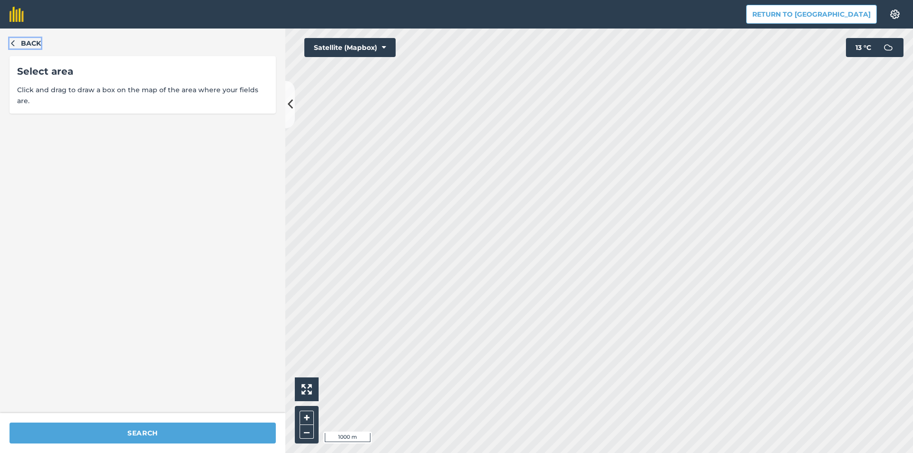
click at [11, 45] on icon "button" at bounding box center [13, 42] width 7 height 7
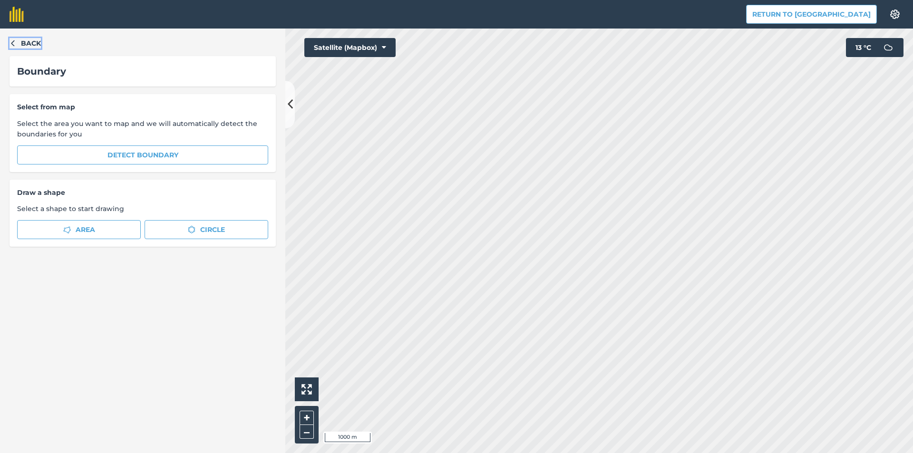
click at [11, 46] on icon "button" at bounding box center [13, 42] width 7 height 7
